Goal: Information Seeking & Learning: Learn about a topic

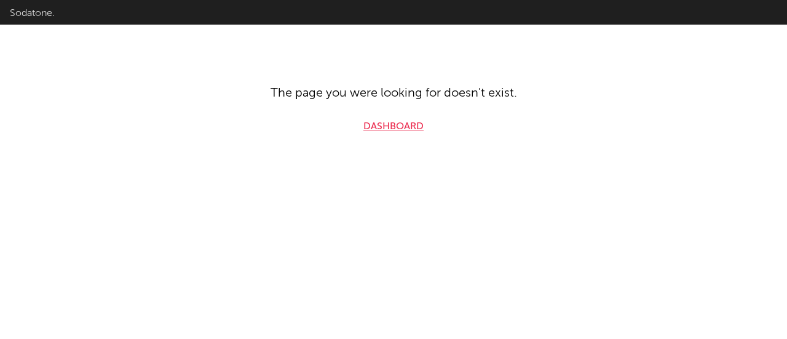
click at [409, 131] on link "Dashboard" at bounding box center [393, 126] width 60 height 15
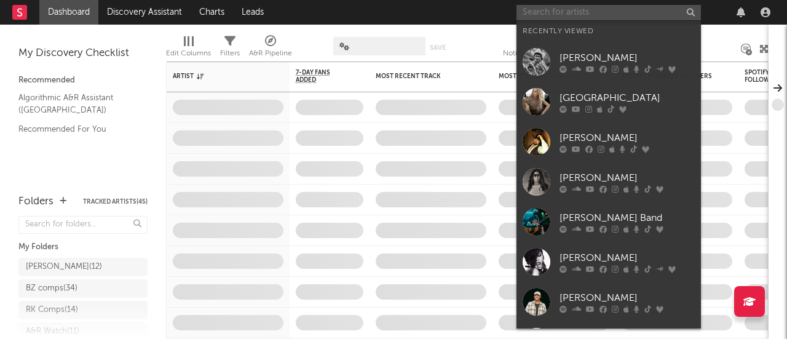
click at [588, 14] on input "text" at bounding box center [608, 12] width 184 height 15
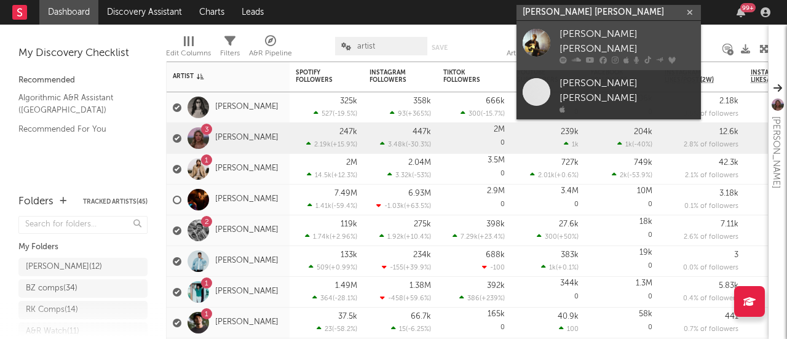
type input "[PERSON_NAME] [PERSON_NAME]"
click at [568, 57] on div at bounding box center [626, 60] width 135 height 7
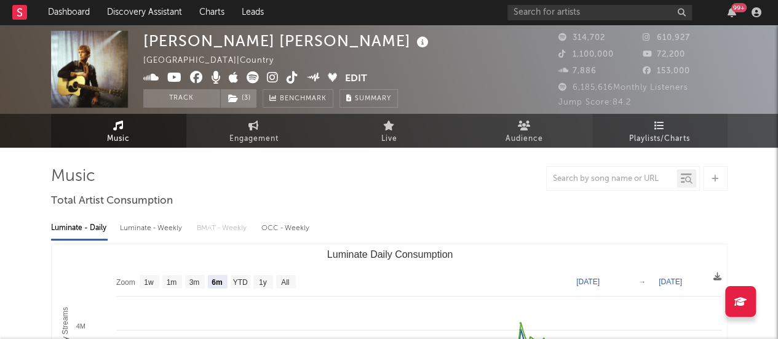
click at [666, 132] on span "Playlists/Charts" at bounding box center [659, 139] width 61 height 15
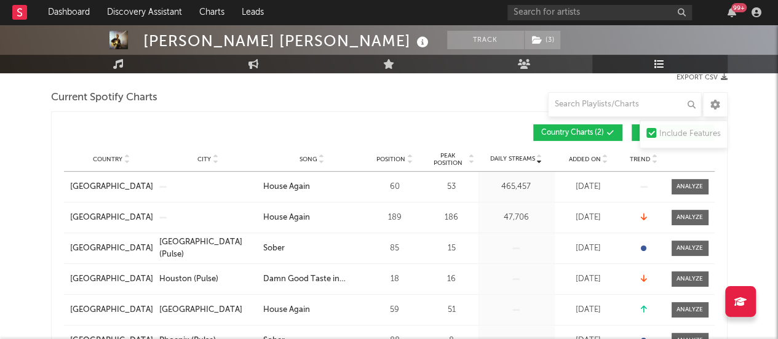
scroll to position [171, 0]
click at [696, 186] on div at bounding box center [689, 185] width 26 height 9
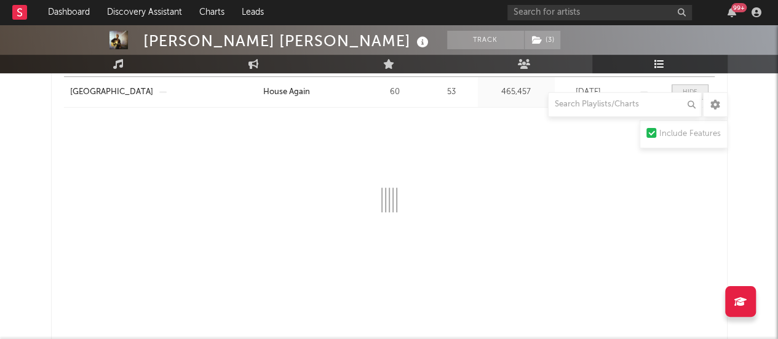
select select "1w"
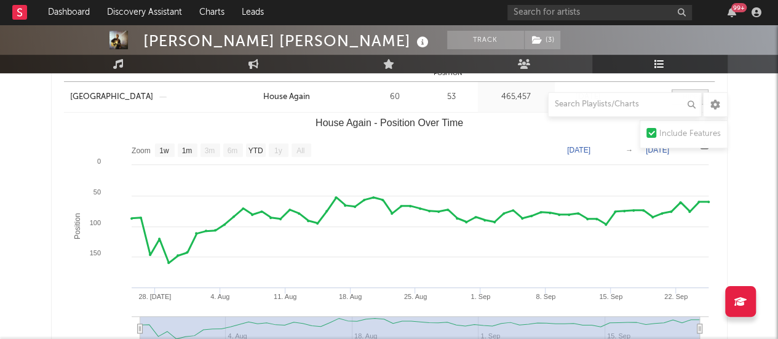
scroll to position [251, 0]
